Goal: Task Accomplishment & Management: Manage account settings

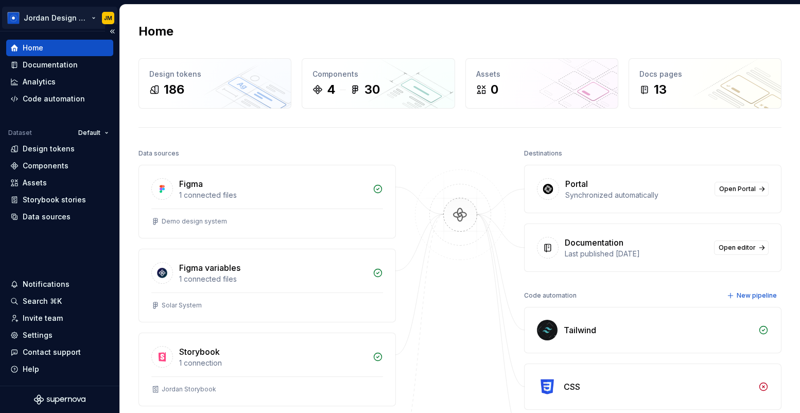
click at [90, 17] on html "Jordan Design System JM Home Documentation Analytics Code automation Dataset De…" at bounding box center [400, 206] width 800 height 413
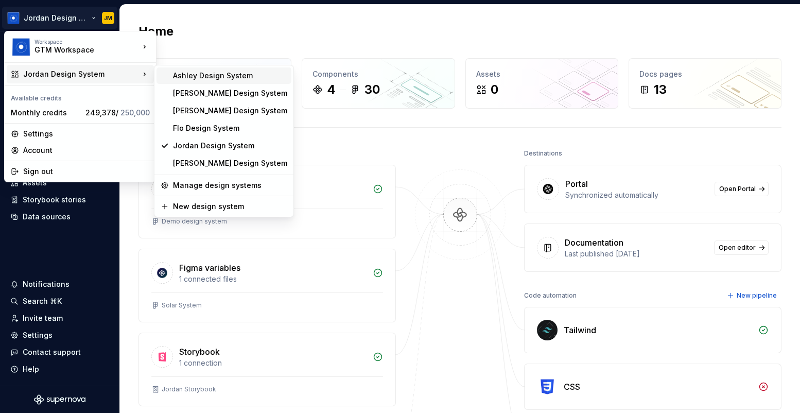
click at [214, 78] on div "Ashley Design System" at bounding box center [230, 76] width 114 height 10
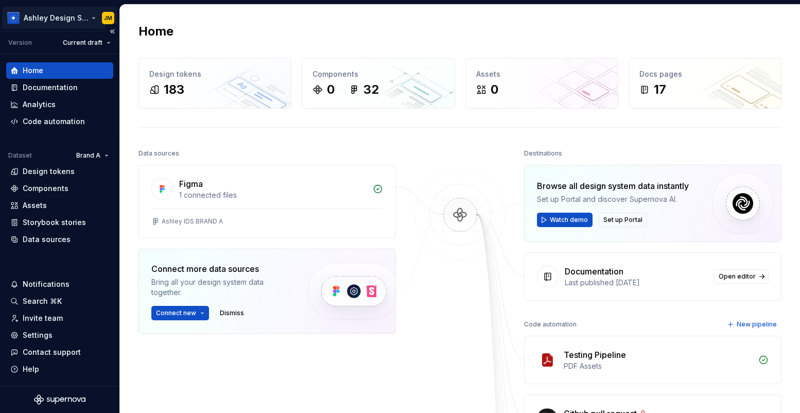
click at [91, 19] on html "Ashley Design System JM Version Current draft Home Documentation Analytics Code…" at bounding box center [400, 206] width 800 height 413
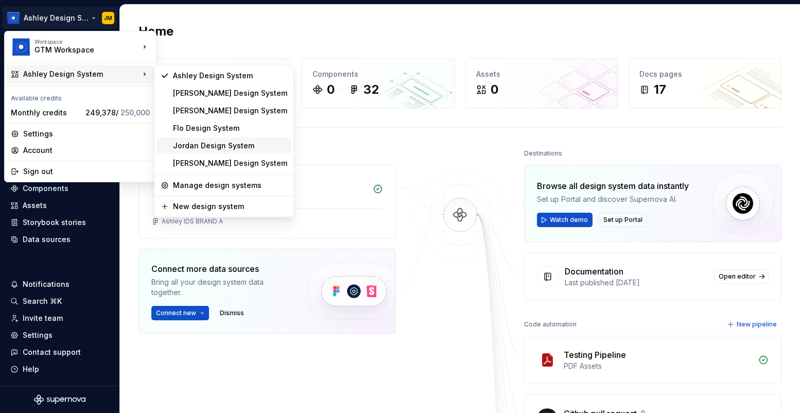
click at [197, 141] on div "Jordan Design System" at bounding box center [230, 146] width 114 height 10
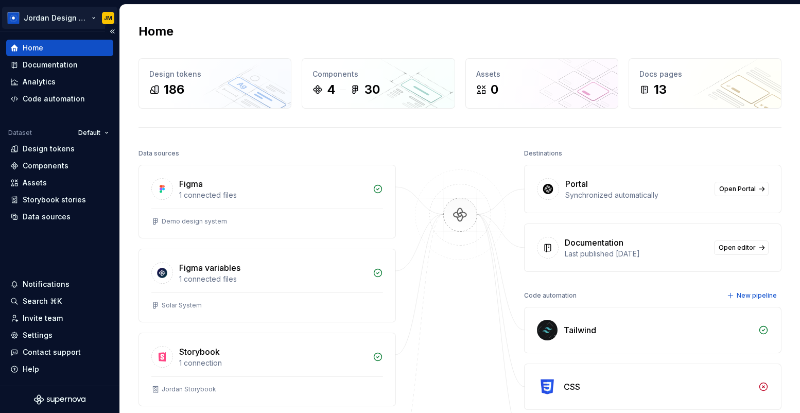
click at [84, 15] on html "Jordan Design System JM Home Documentation Analytics Code automation Dataset De…" at bounding box center [400, 206] width 800 height 413
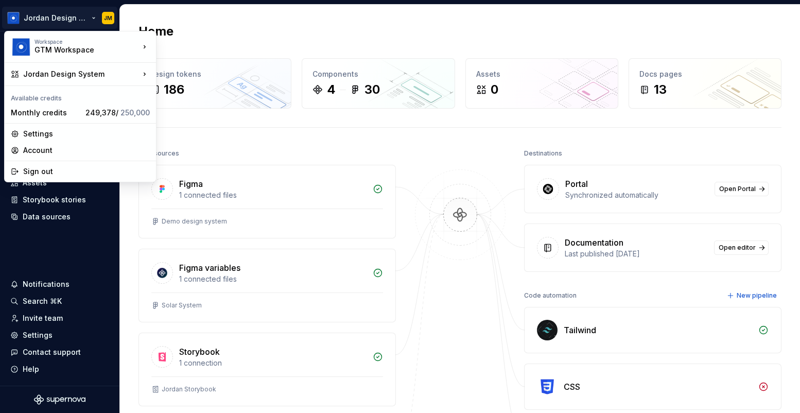
click at [138, 15] on html "Jordan Design System JM Home Documentation Analytics Code automation Dataset De…" at bounding box center [400, 206] width 800 height 413
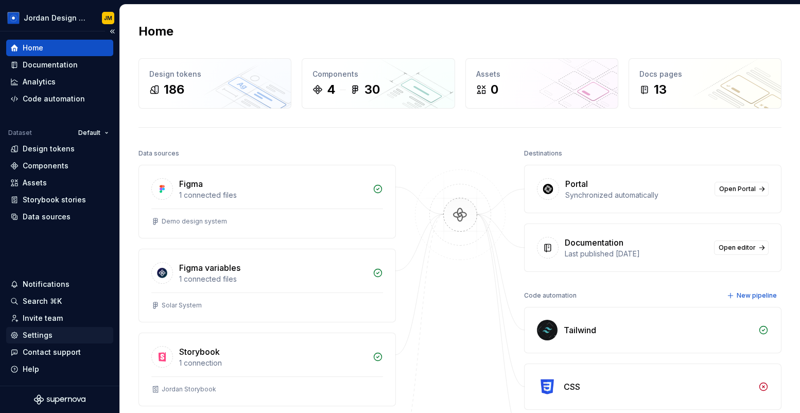
click at [51, 337] on div "Settings" at bounding box center [59, 335] width 99 height 10
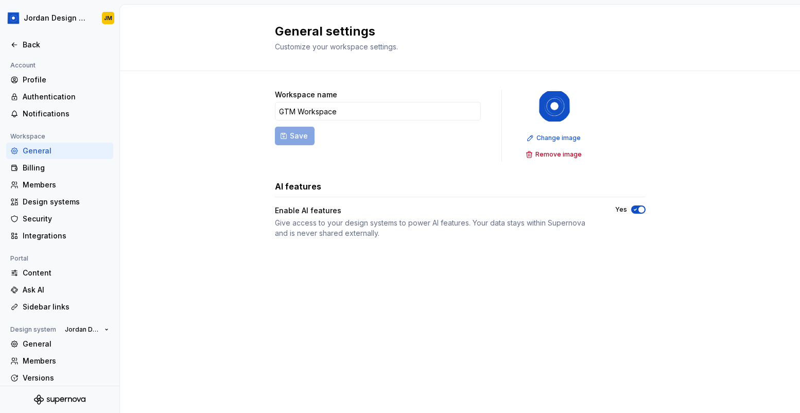
scroll to position [41, 0]
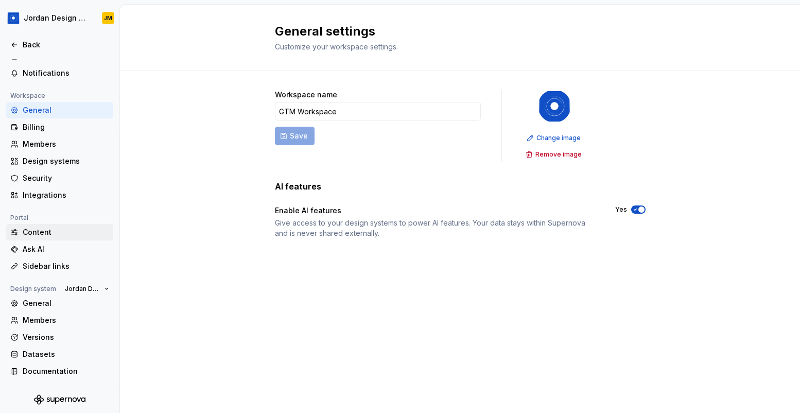
click at [56, 232] on div "Content" at bounding box center [66, 232] width 86 height 10
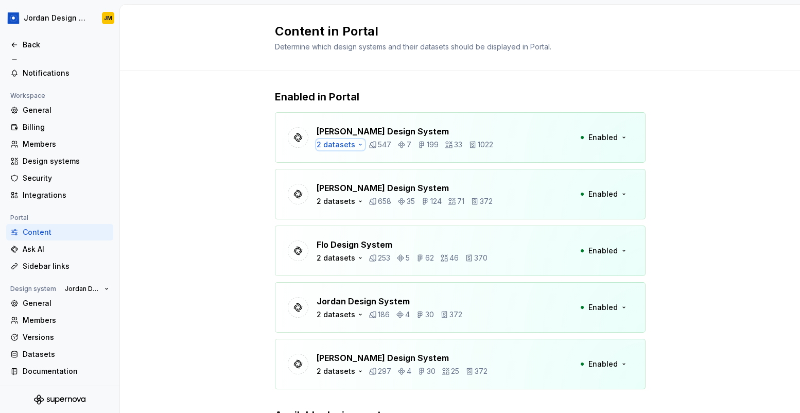
click at [356, 147] on icon "button" at bounding box center [360, 145] width 8 height 8
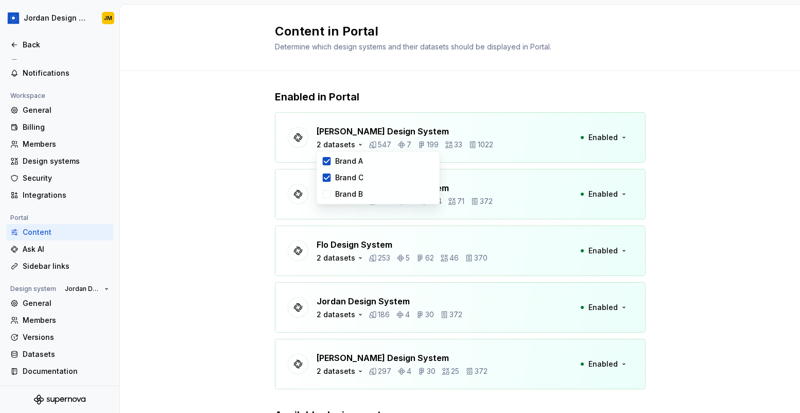
click at [211, 224] on div "Enabled in Portal [PERSON_NAME] Design System 2 datasets 547 7 199 33 1022 Enab…" at bounding box center [460, 293] width 680 height 445
click at [80, 247] on div "Ask AI" at bounding box center [66, 249] width 86 height 10
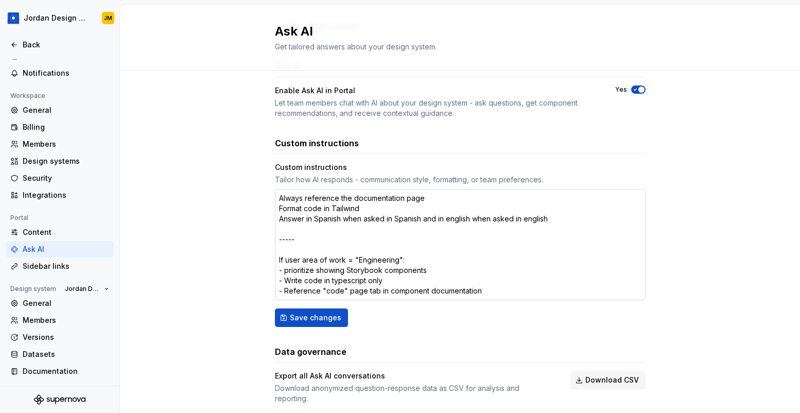
scroll to position [99, 0]
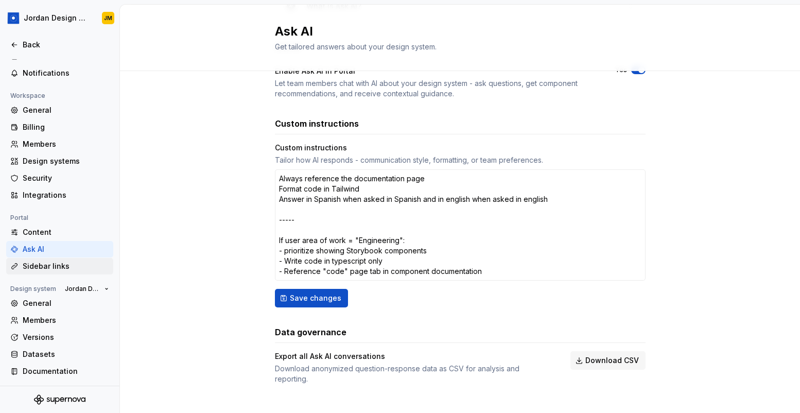
click at [83, 264] on div "Sidebar links" at bounding box center [66, 266] width 86 height 10
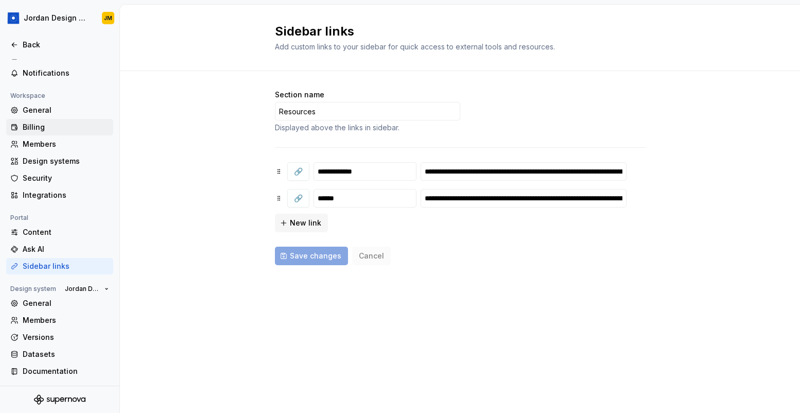
click at [54, 130] on div "Billing" at bounding box center [66, 127] width 86 height 10
